Goal: Find specific page/section: Find specific page/section

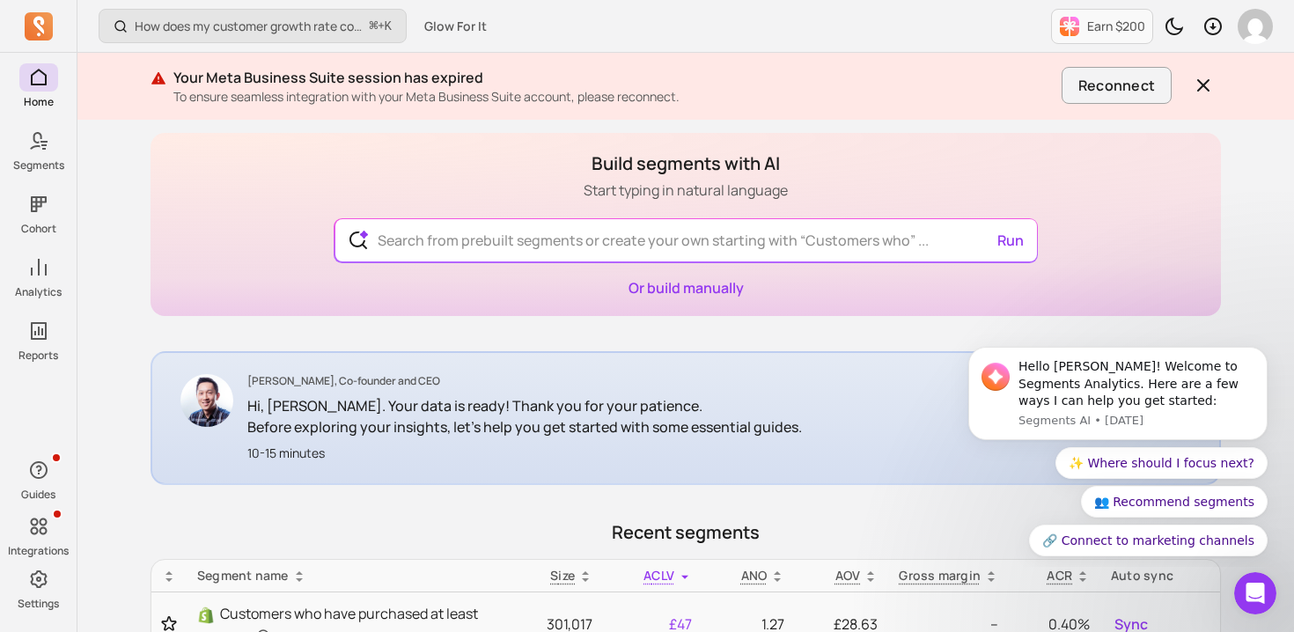
scroll to position [70, 0]
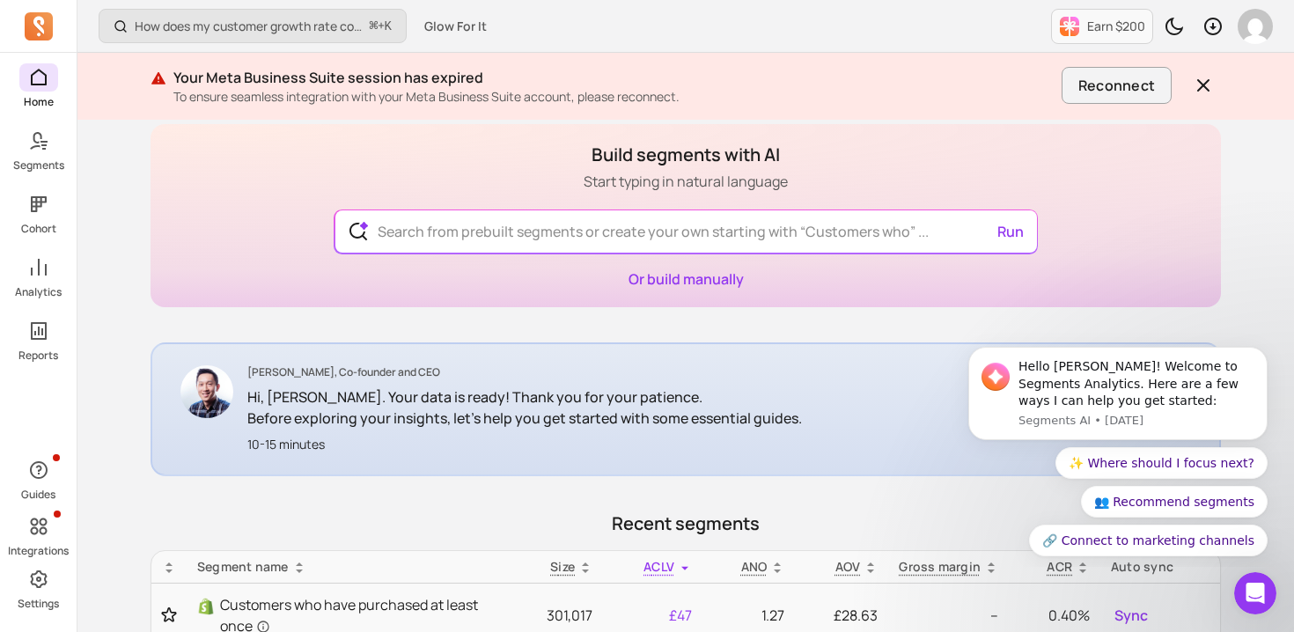
click at [27, 125] on div "Home Segments Cohort Analytics Reports" at bounding box center [38, 212] width 77 height 299
click at [45, 151] on span at bounding box center [38, 141] width 39 height 28
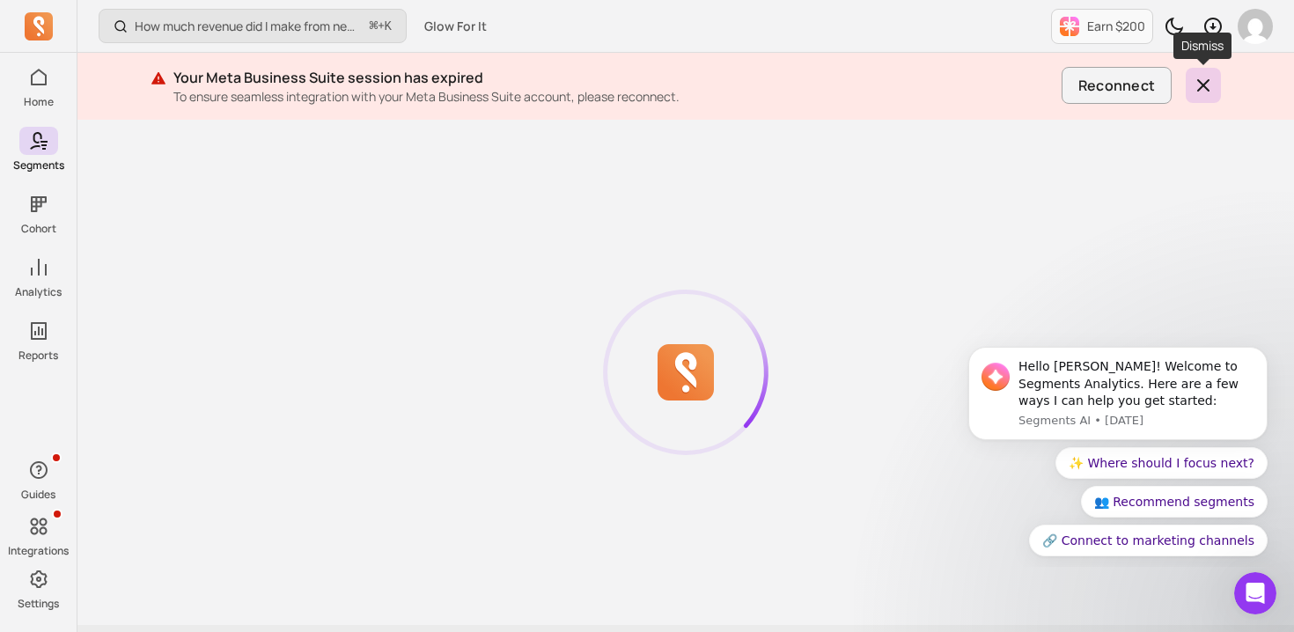
click at [1201, 86] on icon "button" at bounding box center [1203, 85] width 11 height 11
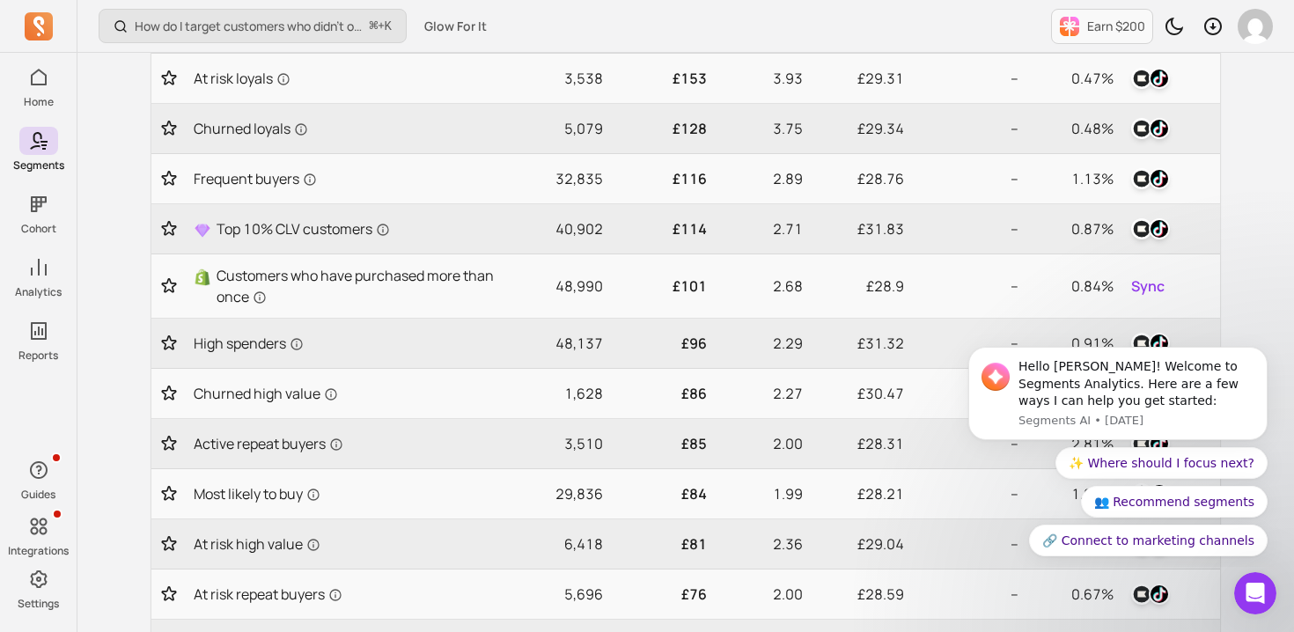
scroll to position [425, 0]
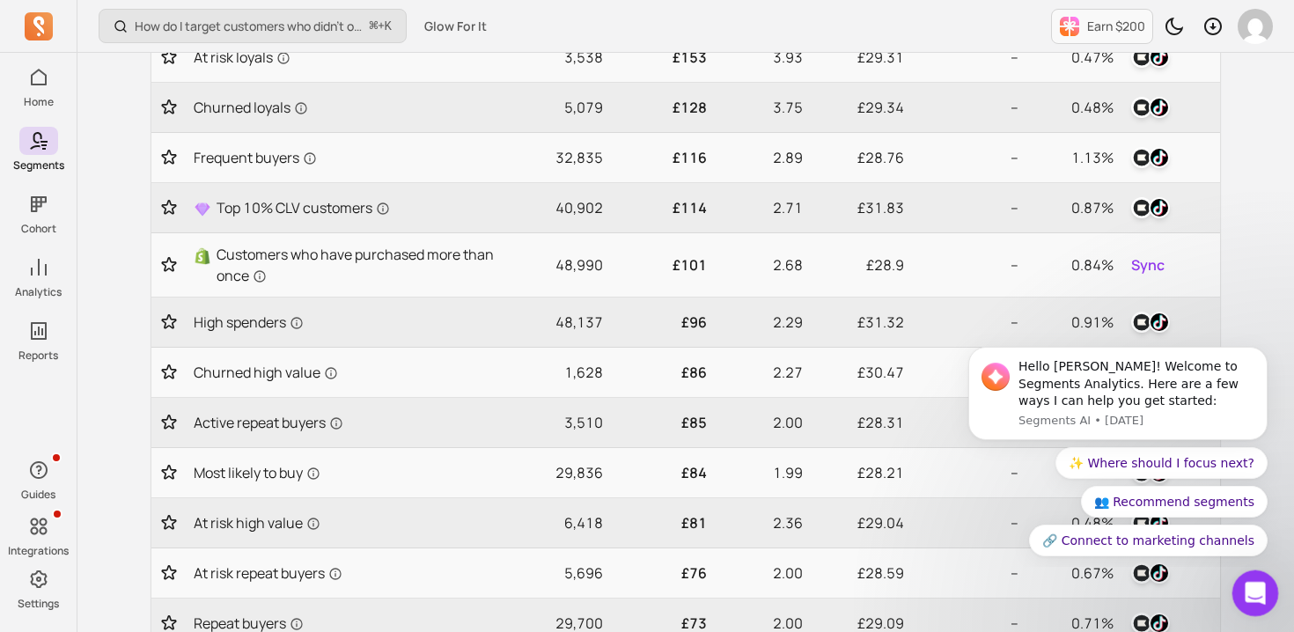
click at [1261, 598] on div "Open Intercom Messenger" at bounding box center [1252, 591] width 58 height 58
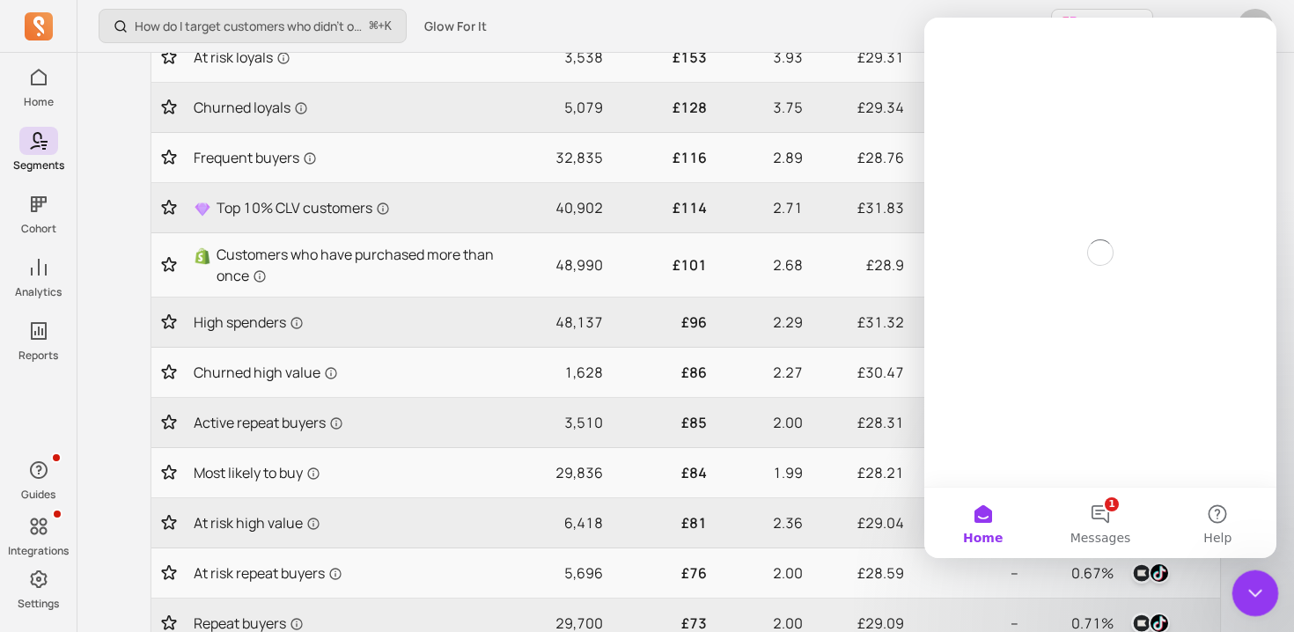
scroll to position [0, 0]
click at [1262, 599] on icon "Close Intercom Messenger" at bounding box center [1252, 590] width 21 height 21
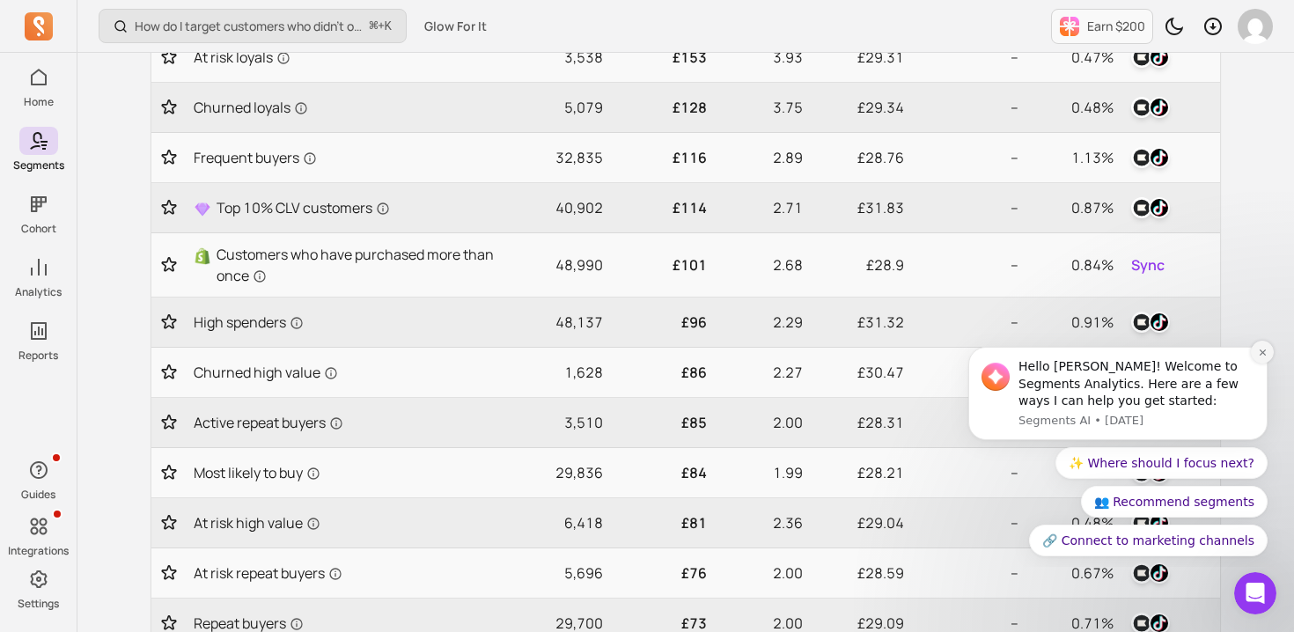
click at [1261, 355] on icon "Dismiss notification" at bounding box center [1263, 353] width 10 height 10
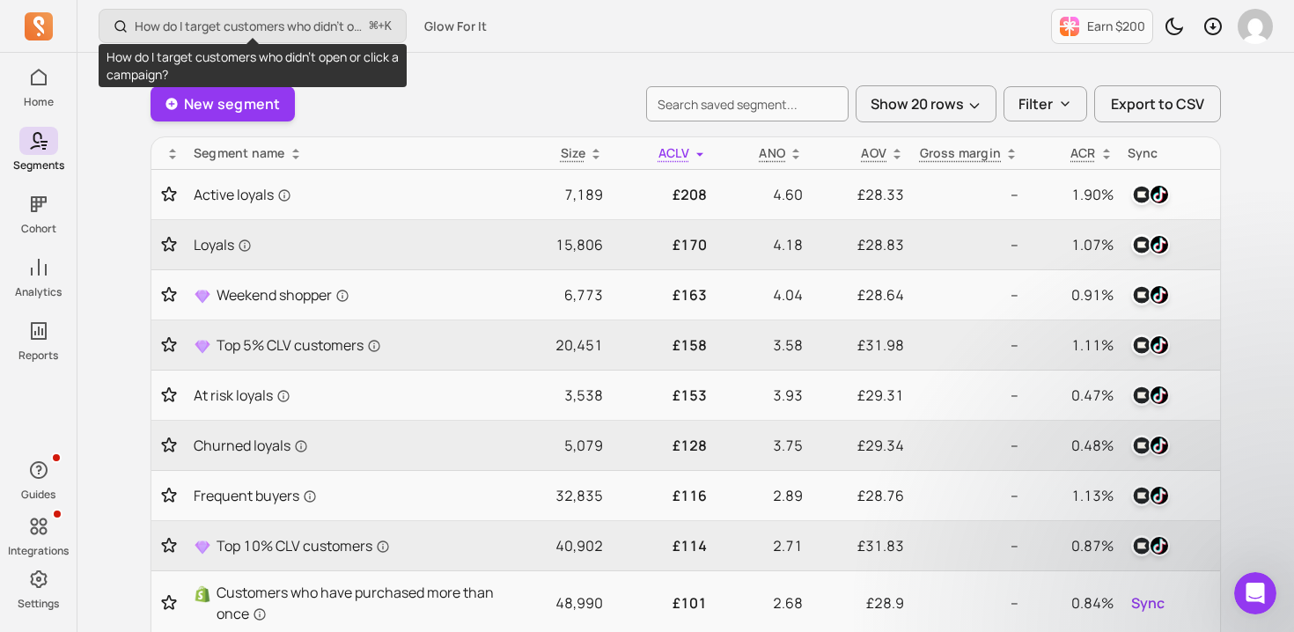
scroll to position [79, 0]
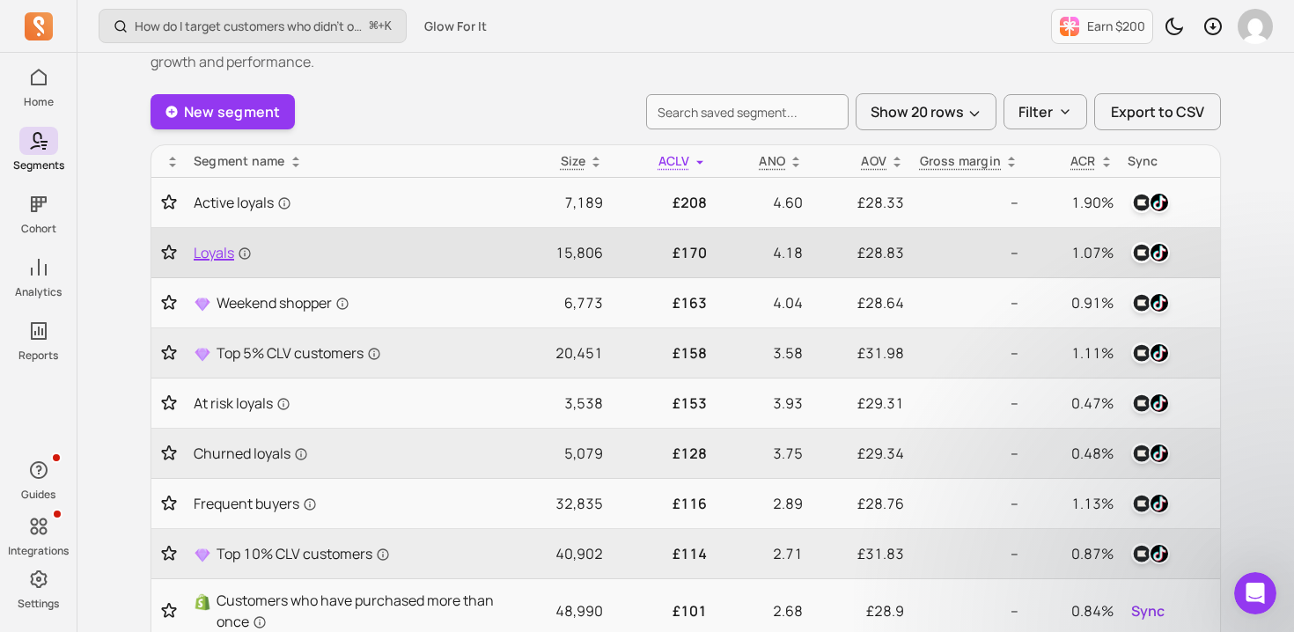
click at [211, 253] on span "Loyals" at bounding box center [223, 252] width 58 height 21
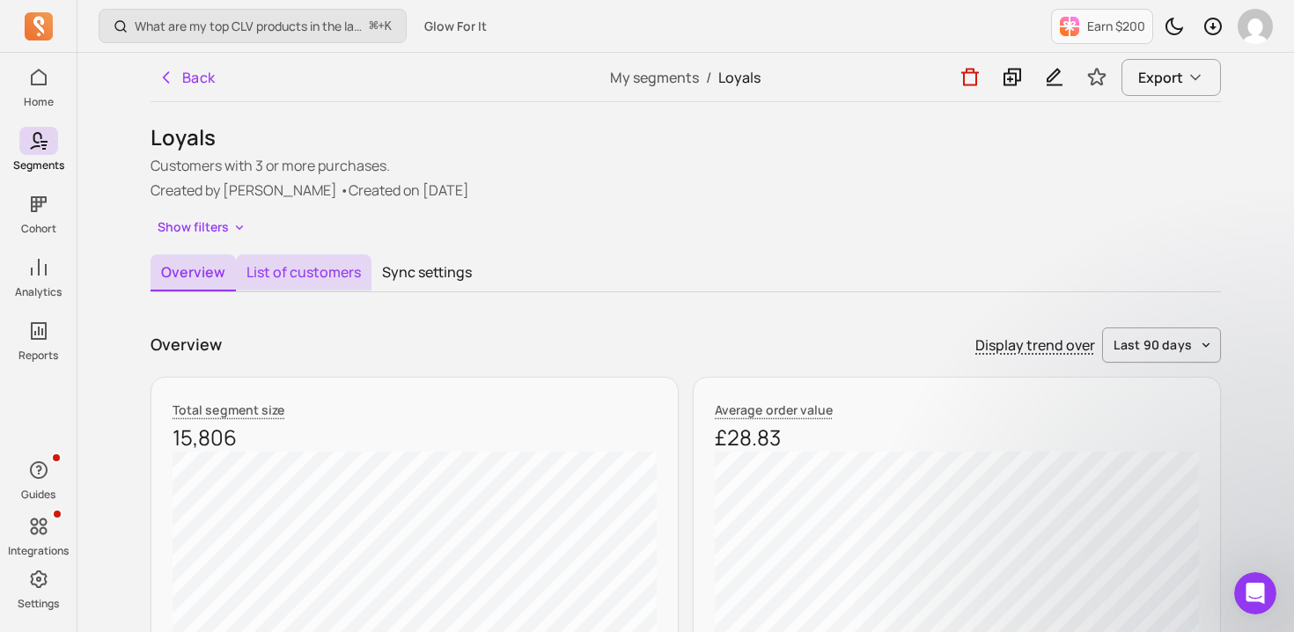
click at [327, 268] on button "List of customers" at bounding box center [304, 272] width 136 height 37
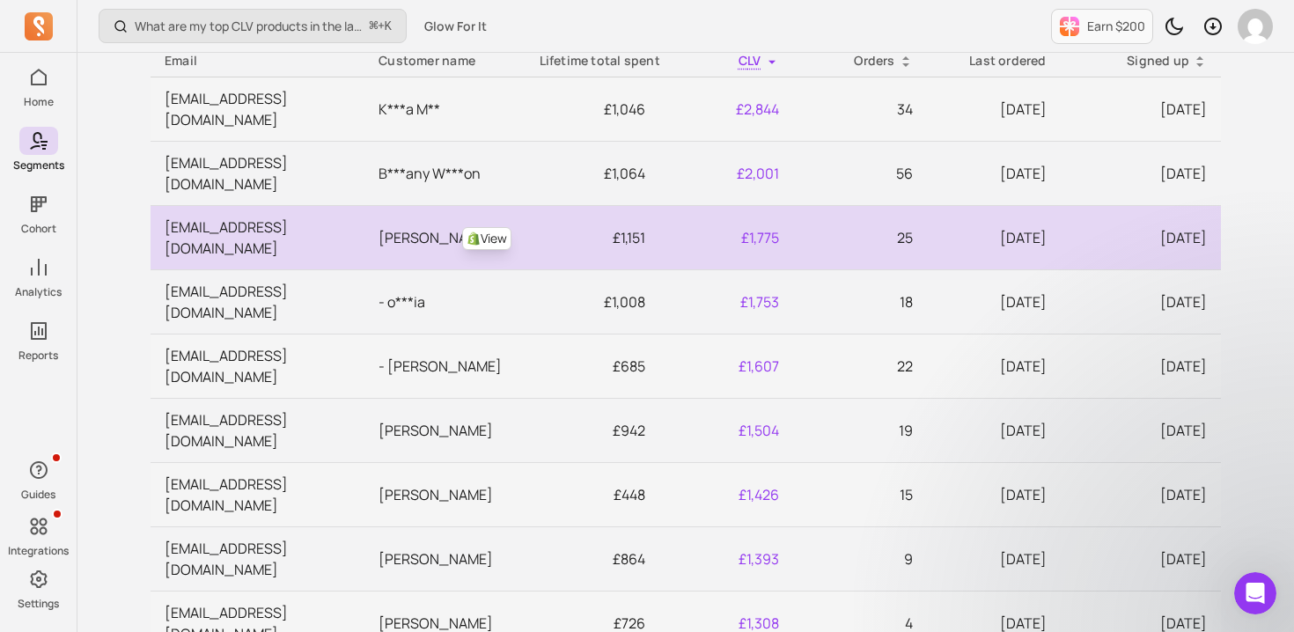
scroll to position [339, 0]
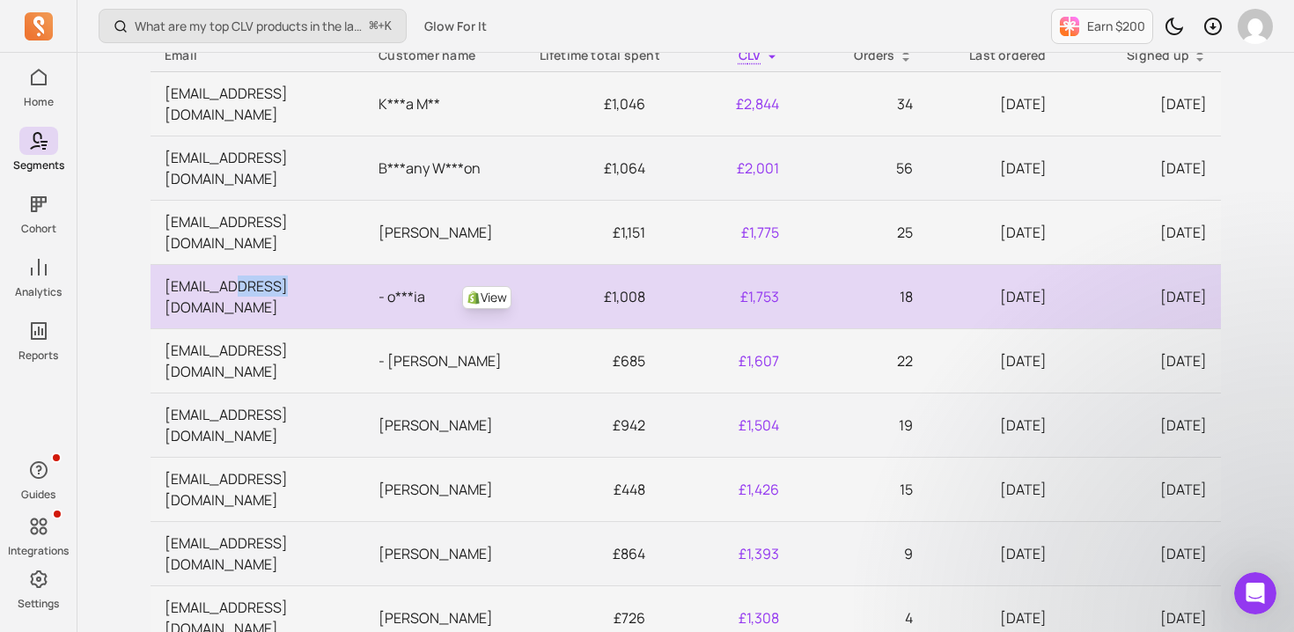
drag, startPoint x: 280, startPoint y: 225, endPoint x: 232, endPoint y: 223, distance: 47.6
click at [232, 264] on td "v4bgyx6d4x6k2h5mnjpef3thnhq2q@scs3.tiktok.com" at bounding box center [258, 296] width 214 height 64
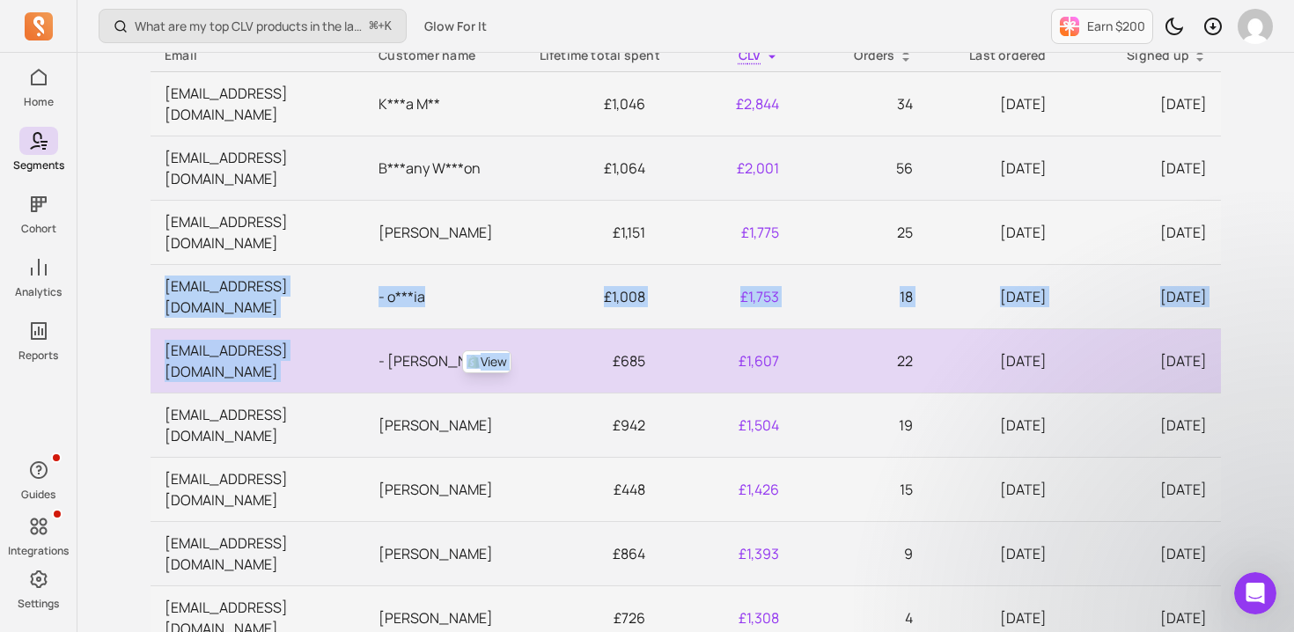
scroll to position [0, 157]
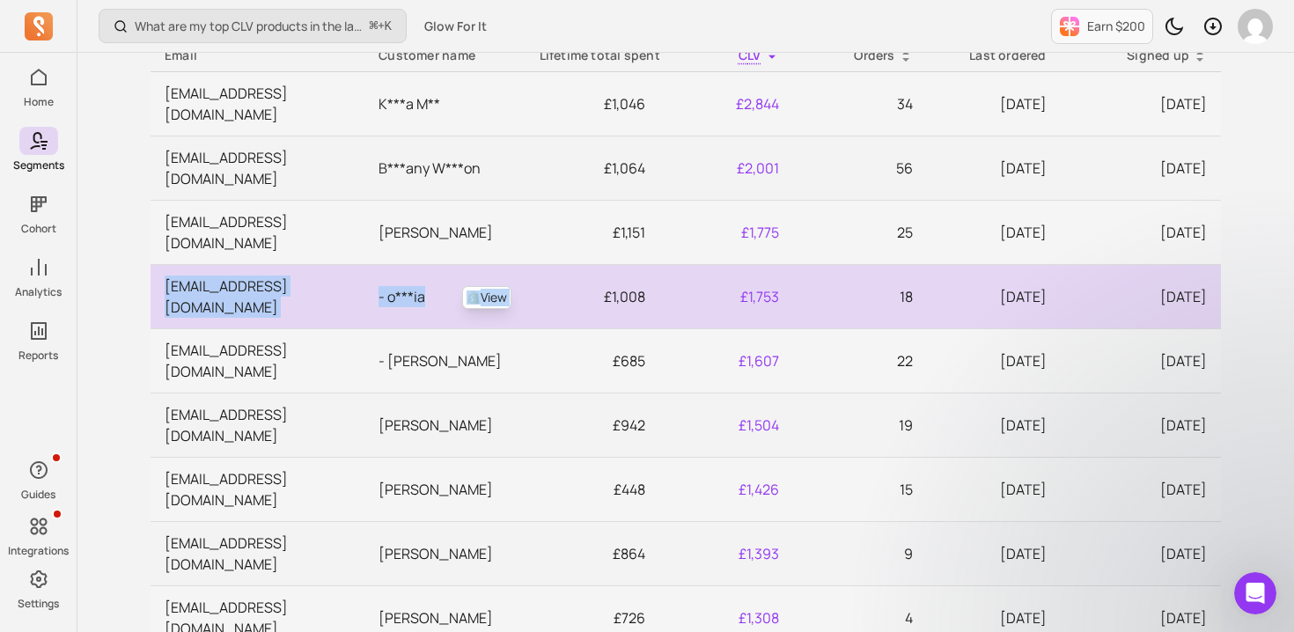
drag, startPoint x: 158, startPoint y: 220, endPoint x: 384, endPoint y: 239, distance: 226.2
click at [384, 264] on tr "v4bgyx6d4x6k2h5mnjpef3thnhq2q@scs3.tiktok.com View - o***ia £1,008 £1,753 18 20…" at bounding box center [686, 296] width 1070 height 64
click at [326, 264] on td "v4bgyx6d4x6k2h5mnjpef3thnhq2q@scs3.tiktok.com" at bounding box center [258, 296] width 214 height 64
drag, startPoint x: 362, startPoint y: 229, endPoint x: 231, endPoint y: 231, distance: 131.2
click at [231, 264] on td "v4bgyx6d4x6k2h5mnjpef3thnhq2q@scs3.tiktok.com" at bounding box center [258, 296] width 214 height 64
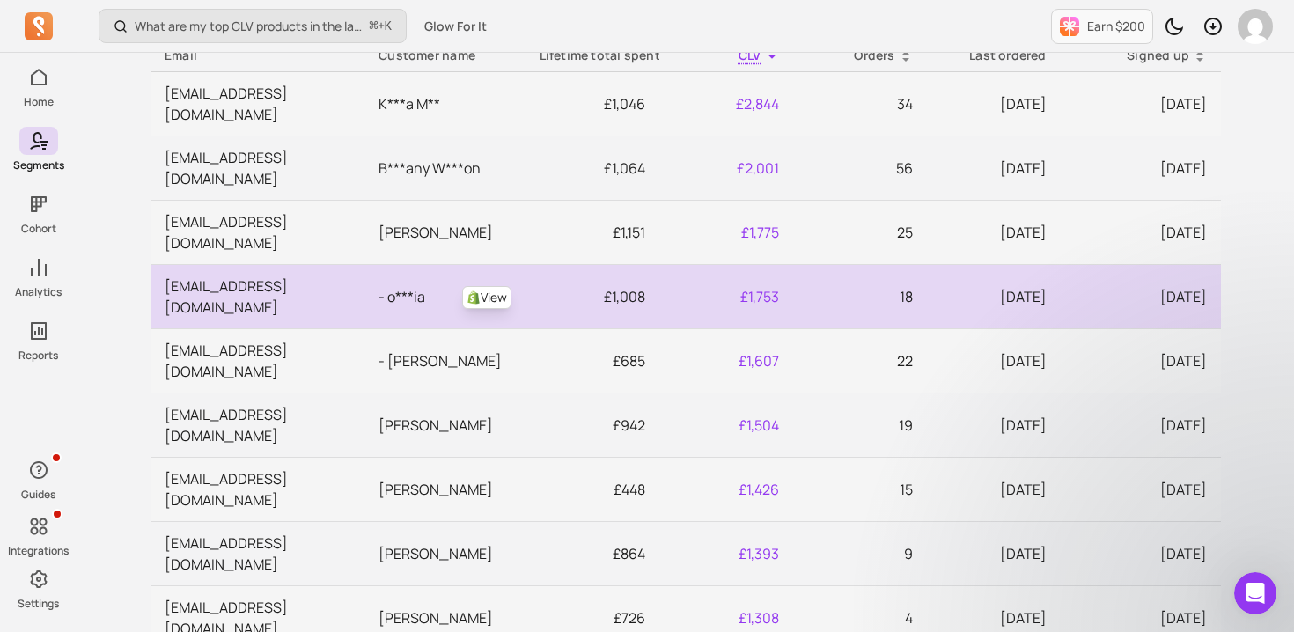
click at [231, 264] on td "v4bgyx6d4x6k2h5mnjpef3thnhq2q@scs3.tiktok.com" at bounding box center [258, 296] width 214 height 64
click at [389, 286] on p "- o***ia" at bounding box center [444, 296] width 132 height 21
click at [402, 286] on p "- o***ia" at bounding box center [444, 296] width 132 height 21
drag, startPoint x: 318, startPoint y: 227, endPoint x: 180, endPoint y: 228, distance: 138.2
click at [180, 264] on td "v4bgyx6d4x6k2h5mnjpef3thnhq2q@scs3.tiktok.com" at bounding box center [258, 296] width 214 height 64
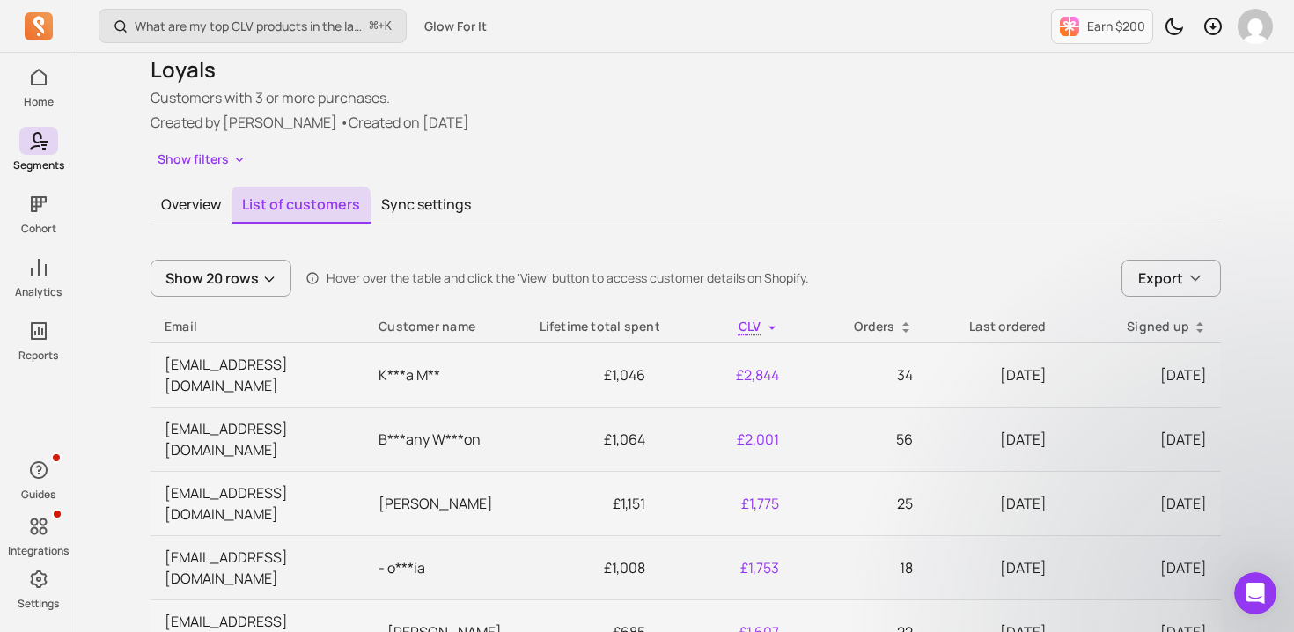
scroll to position [0, 0]
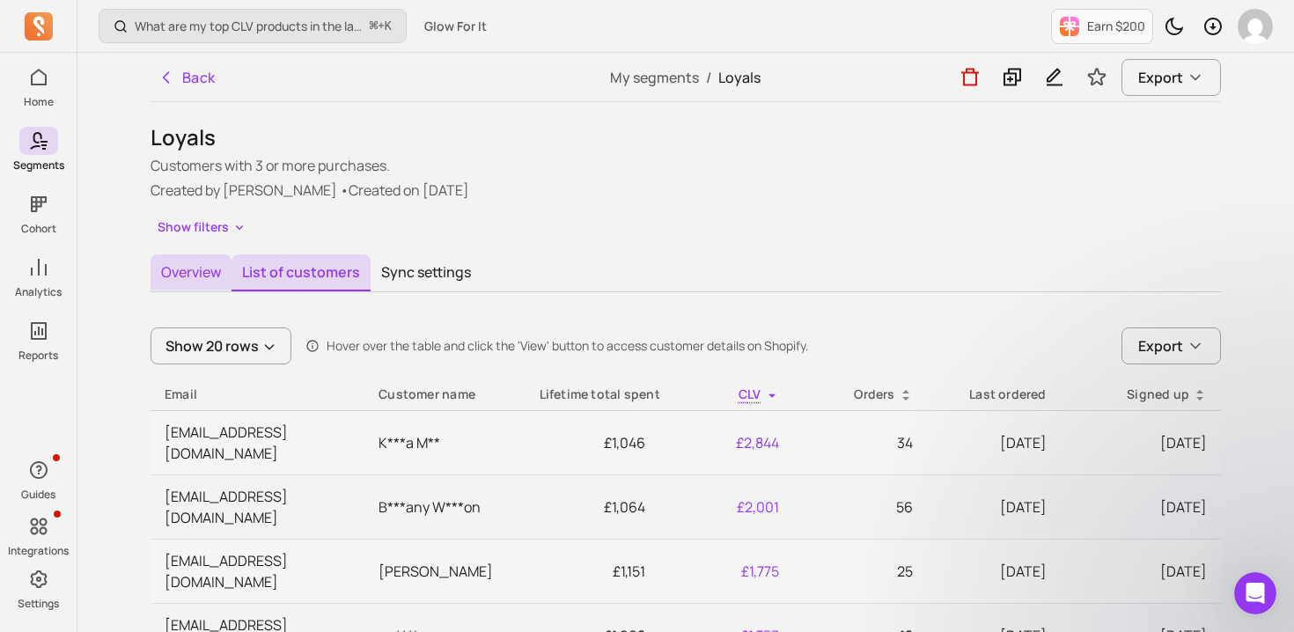
click at [193, 281] on button "Overview" at bounding box center [191, 272] width 81 height 37
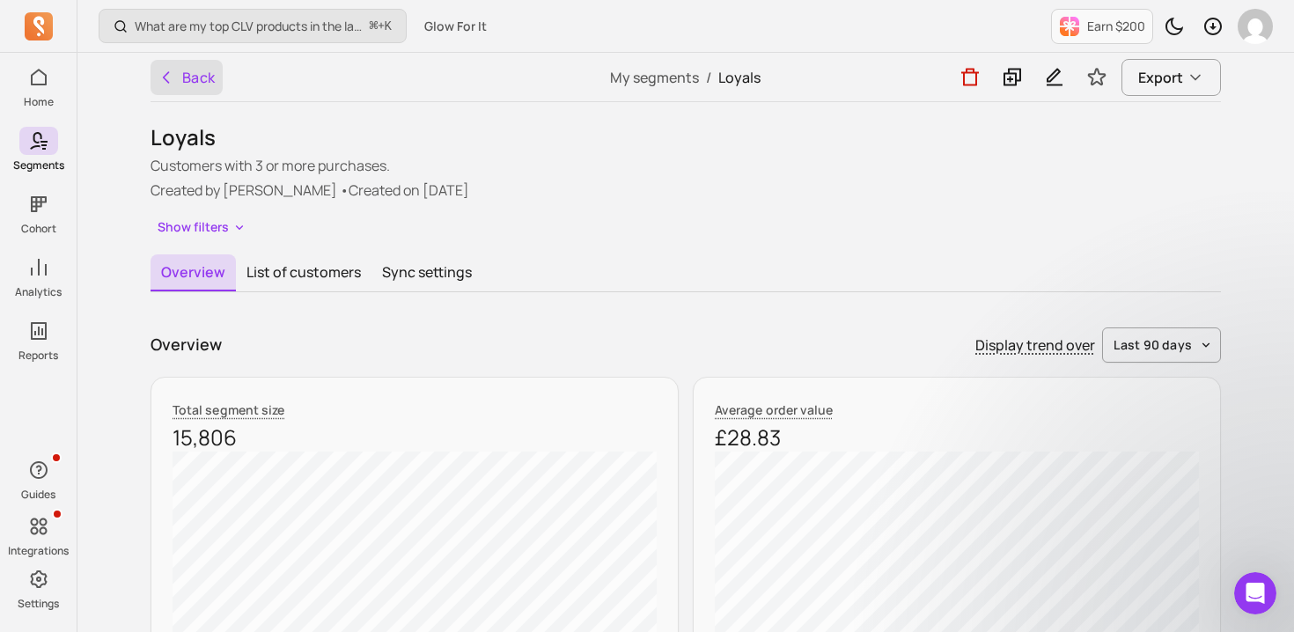
click at [184, 89] on button "Back" at bounding box center [187, 77] width 72 height 35
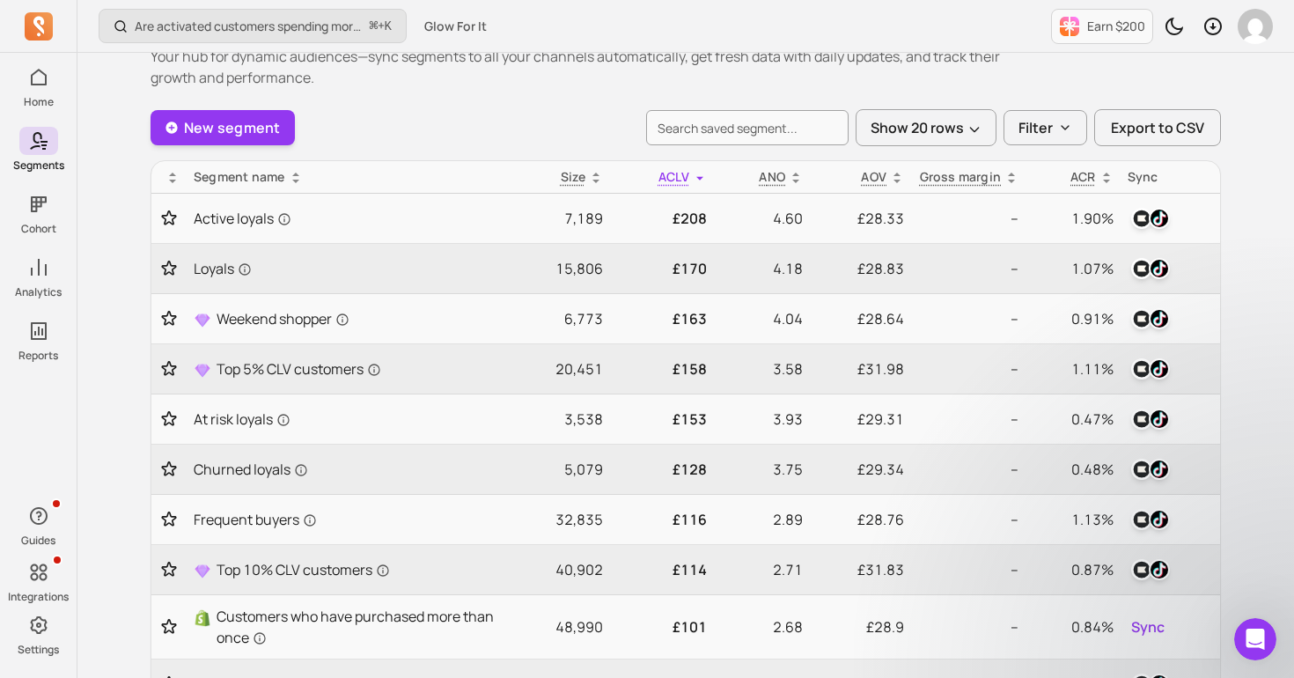
scroll to position [64, 0]
